Goal: Check status

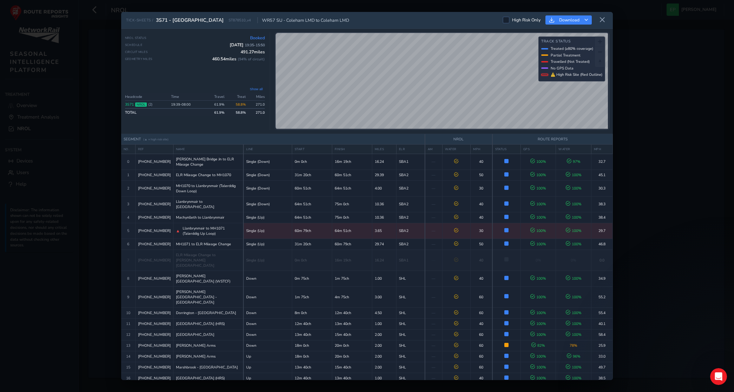
scroll to position [895, 0]
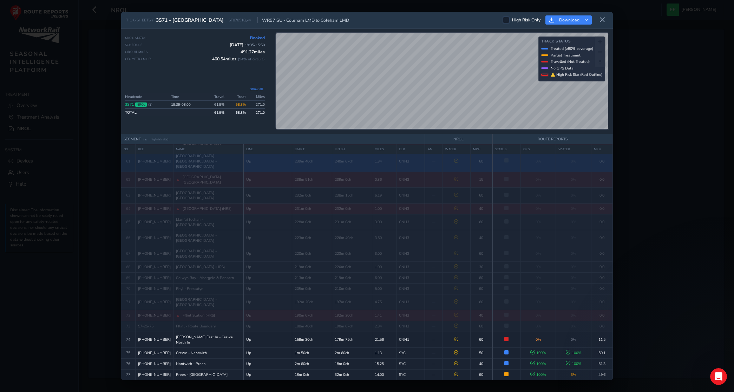
drag, startPoint x: 605, startPoint y: 20, endPoint x: 591, endPoint y: 35, distance: 20.6
click at [605, 20] on icon at bounding box center [602, 20] width 6 height 6
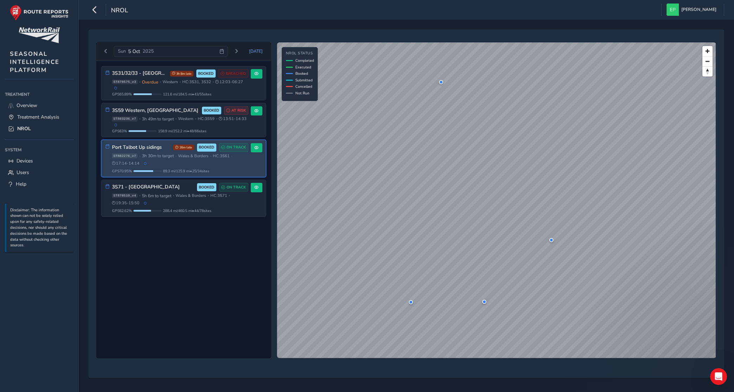
click at [206, 163] on div "ST882276_v7 • 3h 30m to target • Wales & Borders • HC: 3S61 • 17:14 - 14:14" at bounding box center [180, 159] width 136 height 13
click at [257, 150] on span at bounding box center [256, 148] width 4 height 4
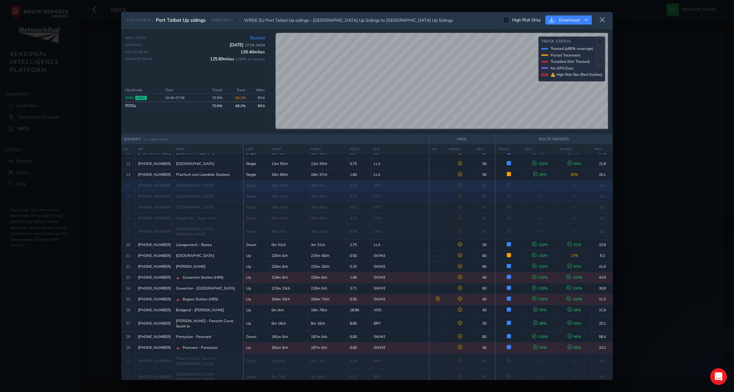
scroll to position [151, 0]
